Goal: Task Accomplishment & Management: Manage account settings

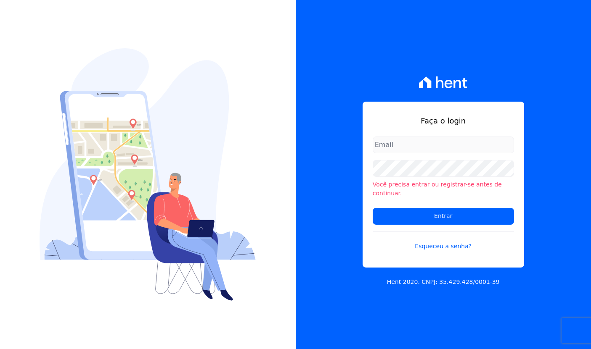
type input "davi.novaes@e-arke.com"
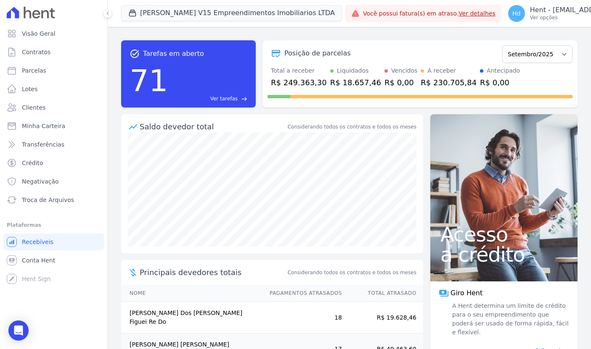
click at [198, 8] on button "[PERSON_NAME] V15 Empreendimentos Imobiliarios LTDA" at bounding box center [231, 13] width 221 height 16
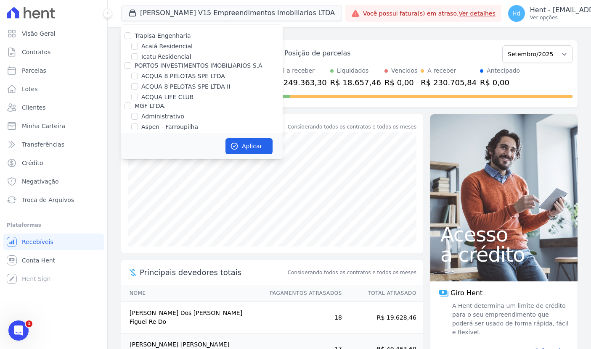
scroll to position [840, 0]
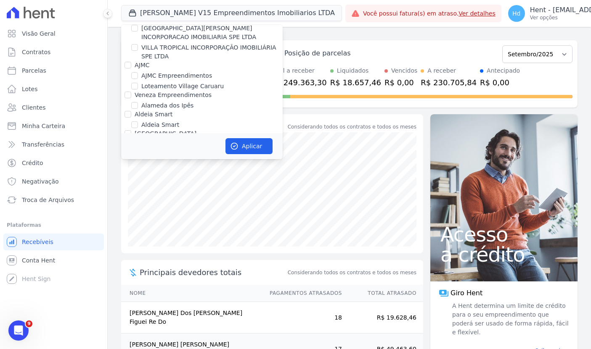
click at [151, 101] on label "Alameda dos Ipês" at bounding box center [167, 105] width 52 height 9
click at [138, 102] on input "Alameda dos Ipês" at bounding box center [134, 105] width 7 height 7
checkbox input "true"
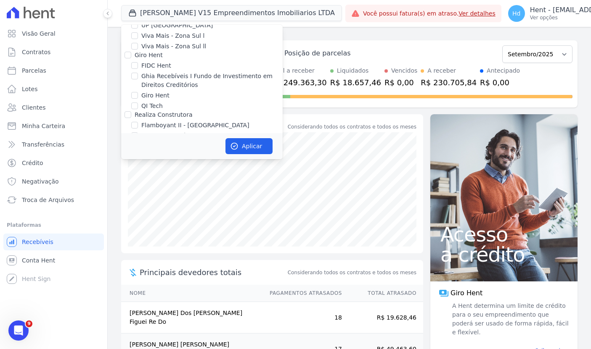
scroll to position [7689, 0]
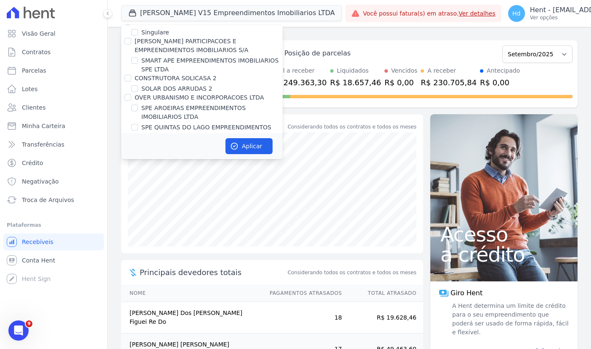
click at [211, 320] on label "VITALE V15 EMPREENDIMENTOS IMOBILIARIOS LTDA" at bounding box center [211, 329] width 141 height 18
click at [138, 321] on input "VITALE V15 EMPREENDIMENTOS IMOBILIARIOS LTDA" at bounding box center [134, 324] width 7 height 7
checkbox input "false"
click at [241, 144] on button "Aplicar" at bounding box center [248, 146] width 47 height 16
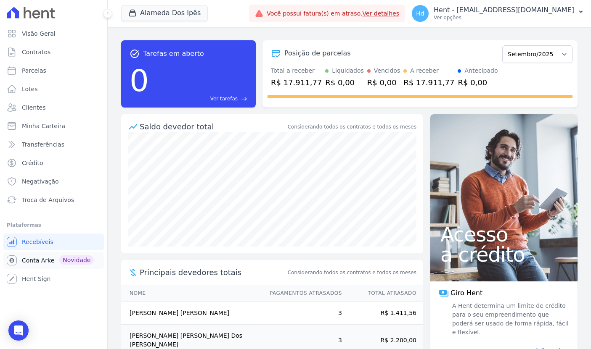
click at [42, 262] on span "Conta Arke" at bounding box center [38, 260] width 32 height 8
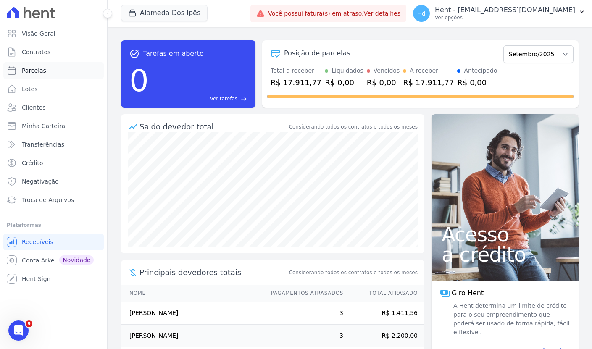
click at [47, 69] on link "Parcelas" at bounding box center [53, 70] width 100 height 17
select select
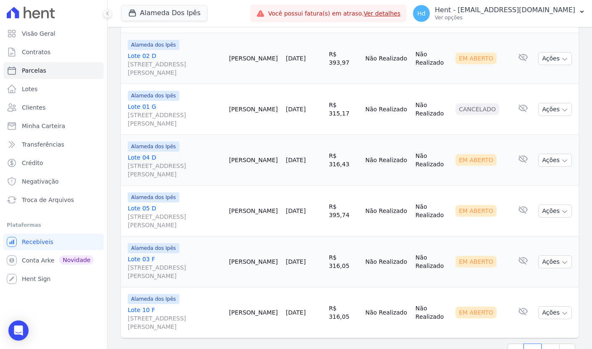
scroll to position [1219, 0]
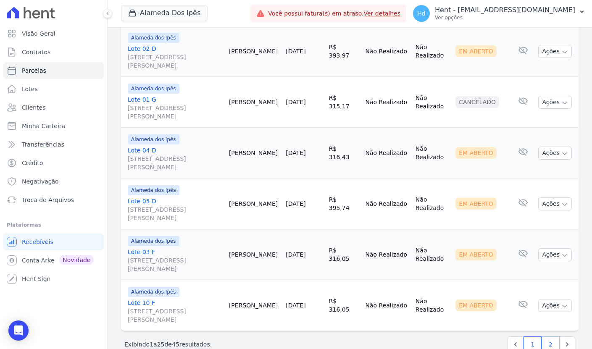
click at [546, 337] on link "2" at bounding box center [551, 345] width 18 height 16
select select
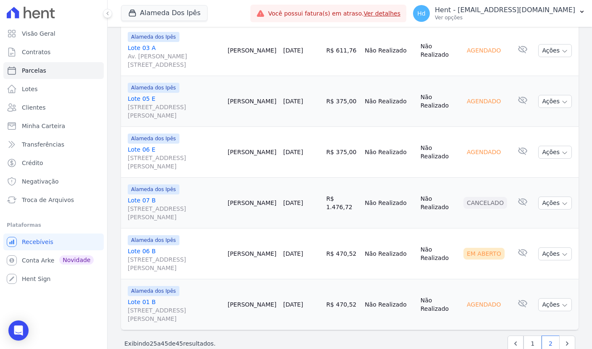
scroll to position [965, 0]
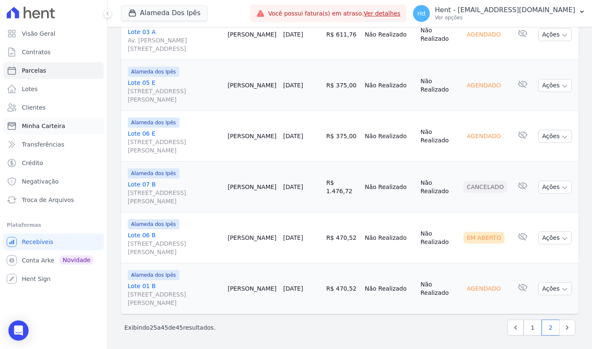
click at [47, 128] on span "Minha Carteira" at bounding box center [43, 126] width 43 height 8
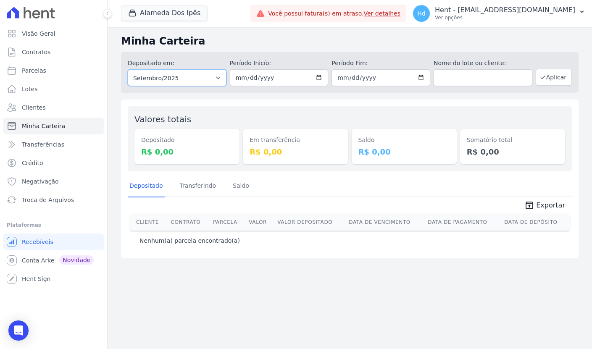
click at [205, 78] on select "Todos os meses Setembro/2023 Outubro/2023 Novembro/2023 Dezembro/2023 Janeiro/2…" at bounding box center [177, 77] width 99 height 17
select select "08/2025"
click at [128, 69] on select "Todos os meses Setembro/2023 Outubro/2023 Novembro/2023 Dezembro/2023 Janeiro/2…" at bounding box center [177, 77] width 99 height 17
click at [558, 75] on button "Aplicar" at bounding box center [554, 77] width 36 height 17
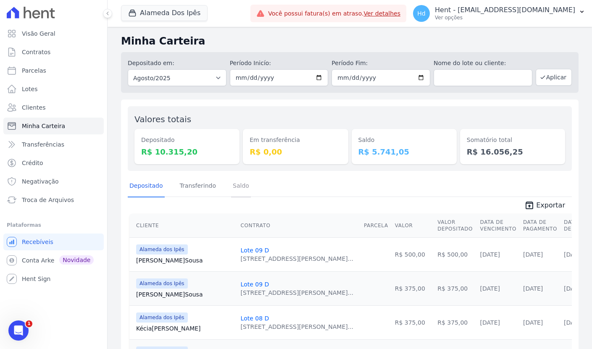
click at [240, 190] on link "Saldo" at bounding box center [241, 187] width 20 height 22
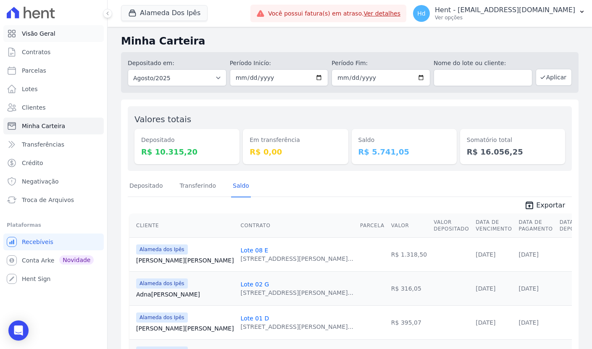
click at [68, 36] on link "Visão Geral" at bounding box center [53, 33] width 100 height 17
